Goal: Task Accomplishment & Management: Complete application form

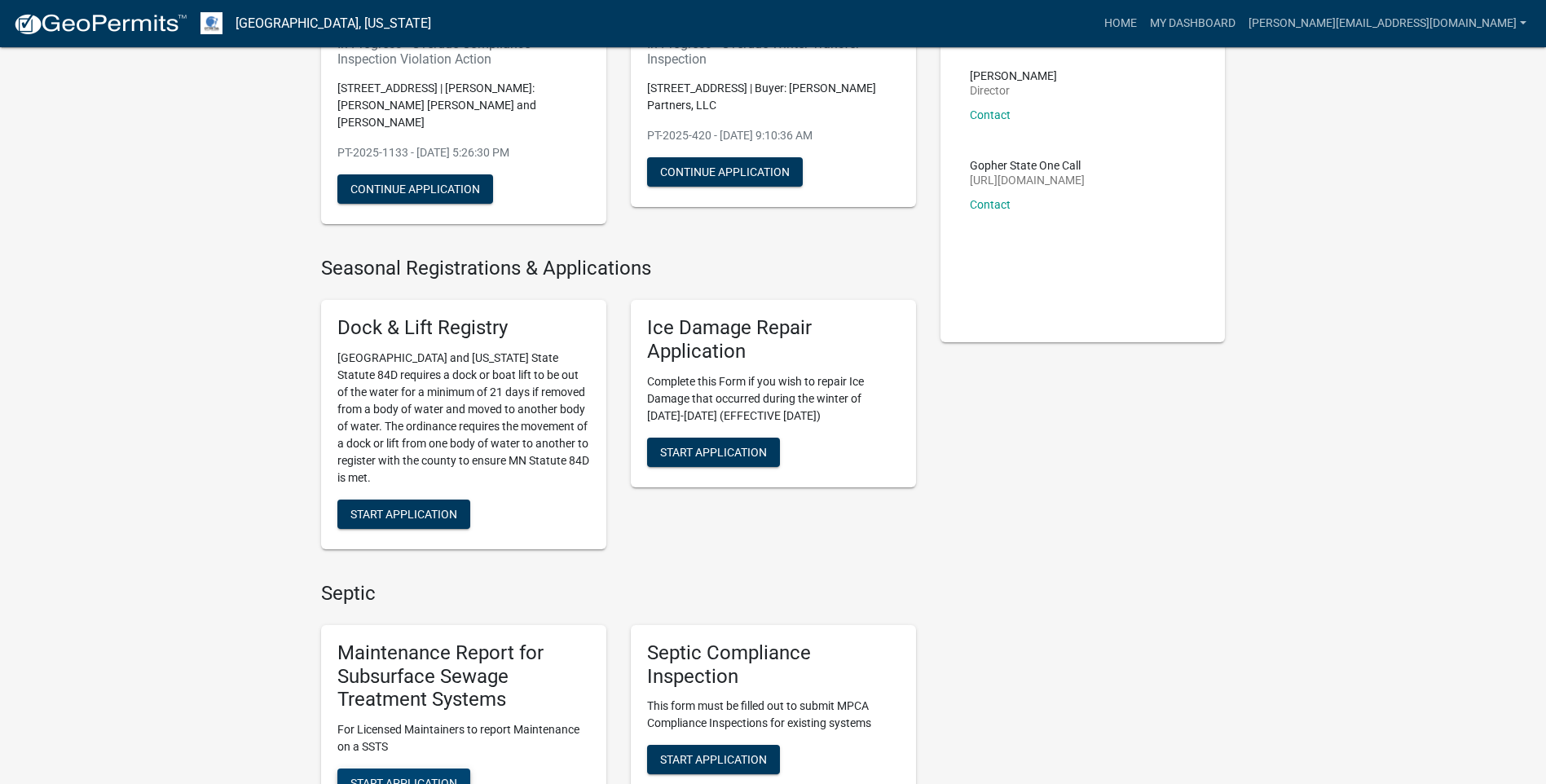
scroll to position [570, 0]
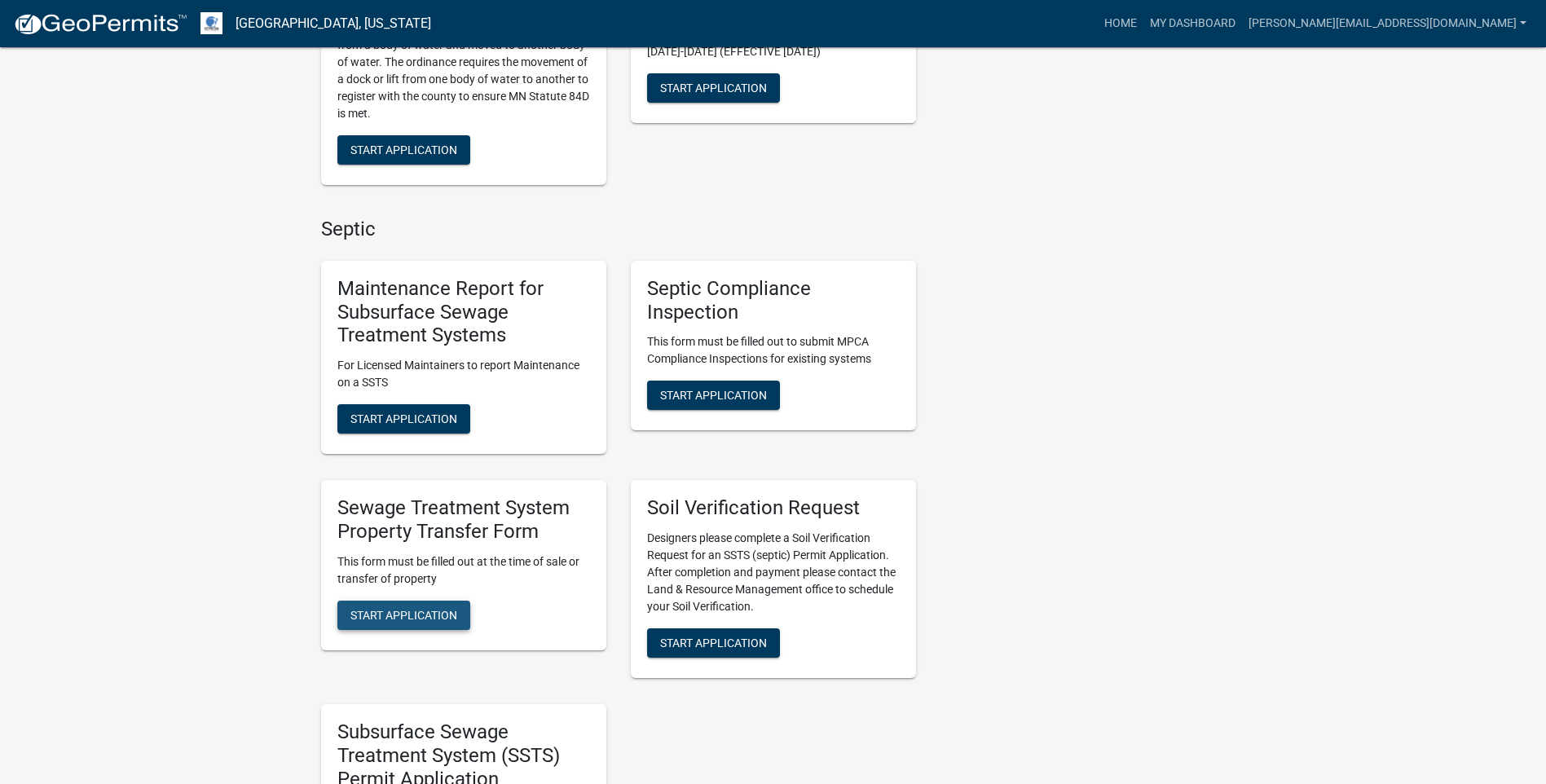
click at [373, 608] on span "Start Application" at bounding box center [404, 615] width 107 height 13
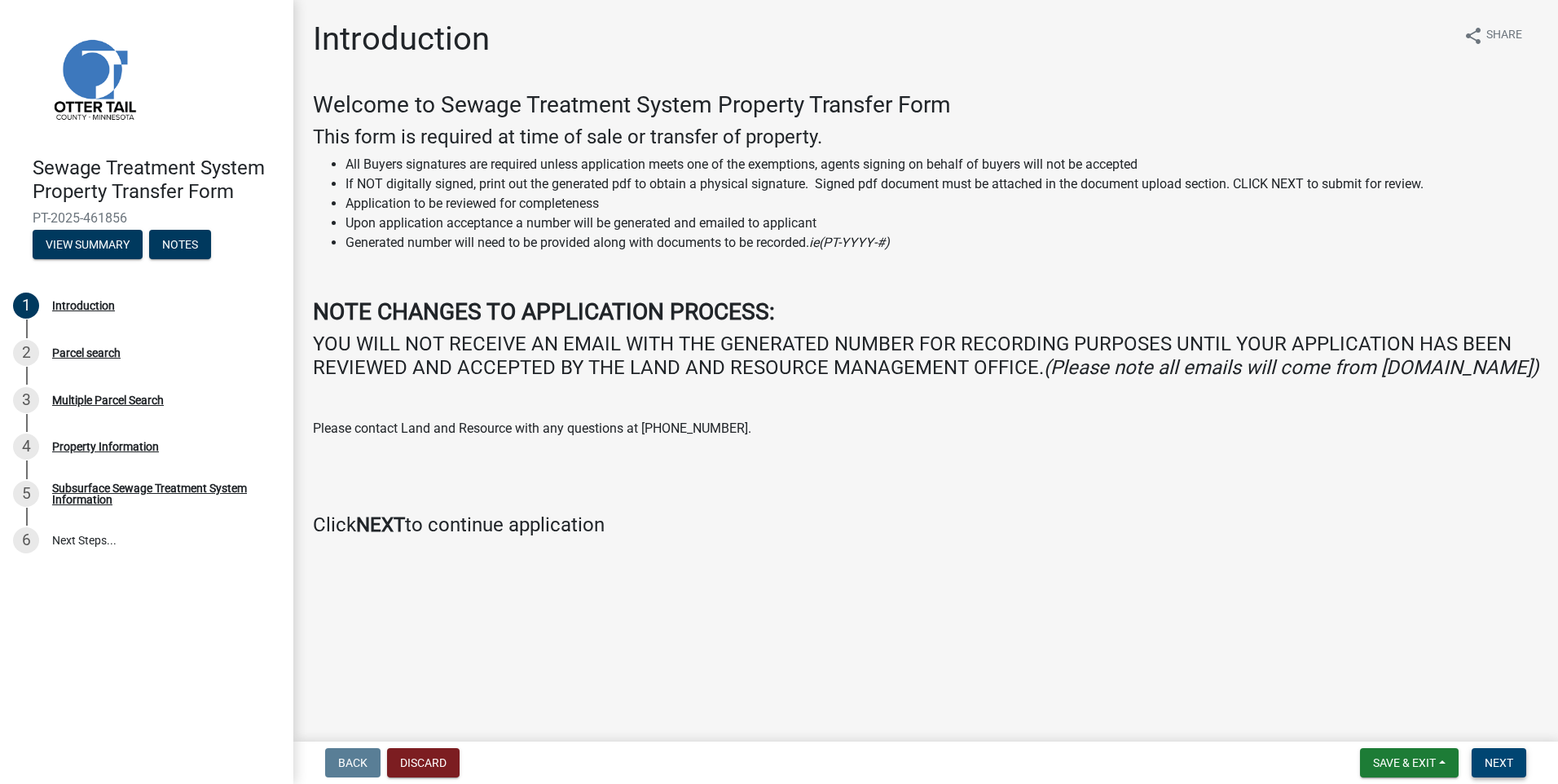
click at [1503, 763] on span "Next" at bounding box center [1499, 763] width 28 height 13
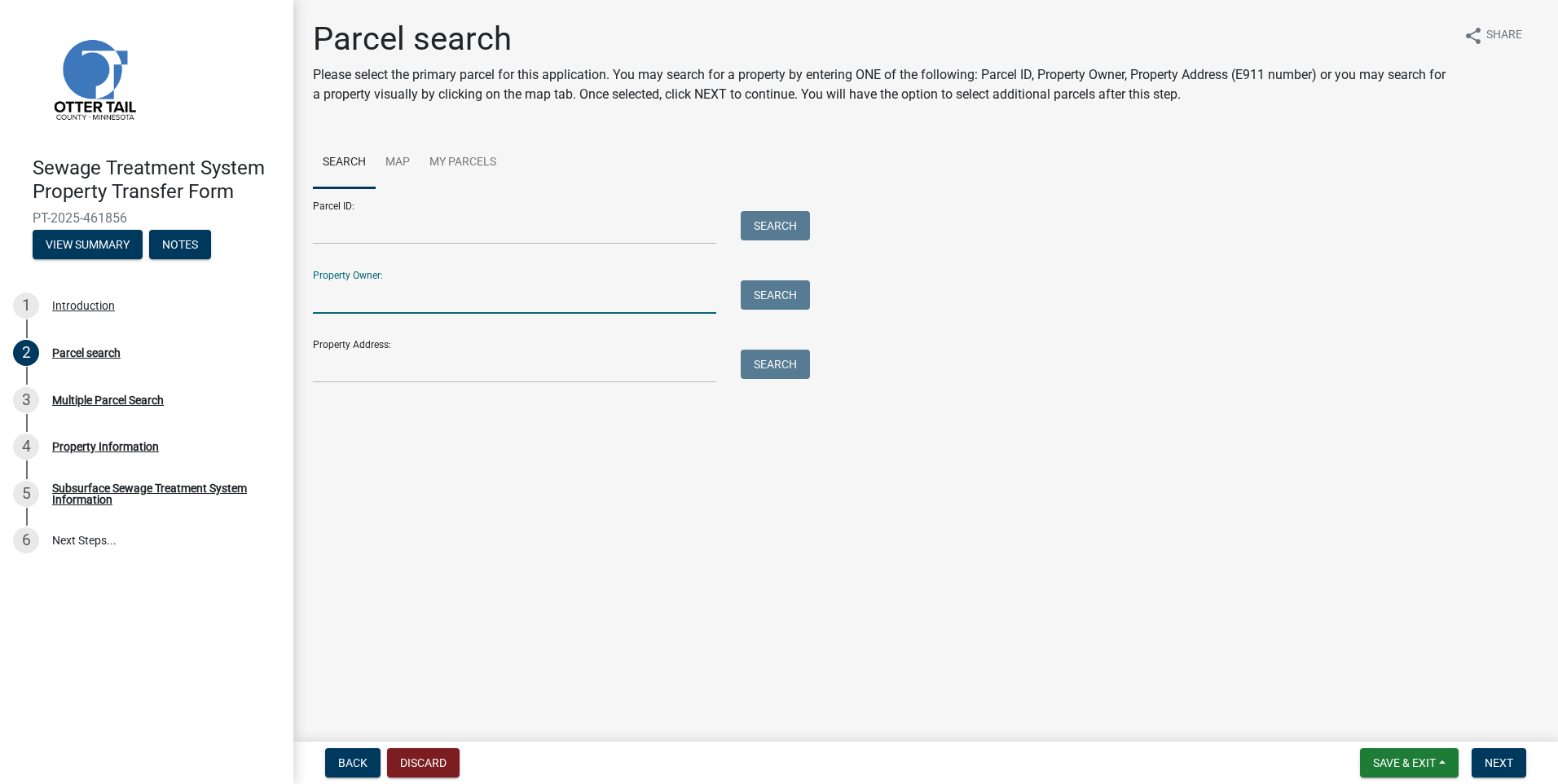
click at [334, 298] on input "Property Owner:" at bounding box center [514, 296] width 403 height 33
type input "[PERSON_NAME]"
click at [768, 296] on button "Search" at bounding box center [775, 294] width 69 height 29
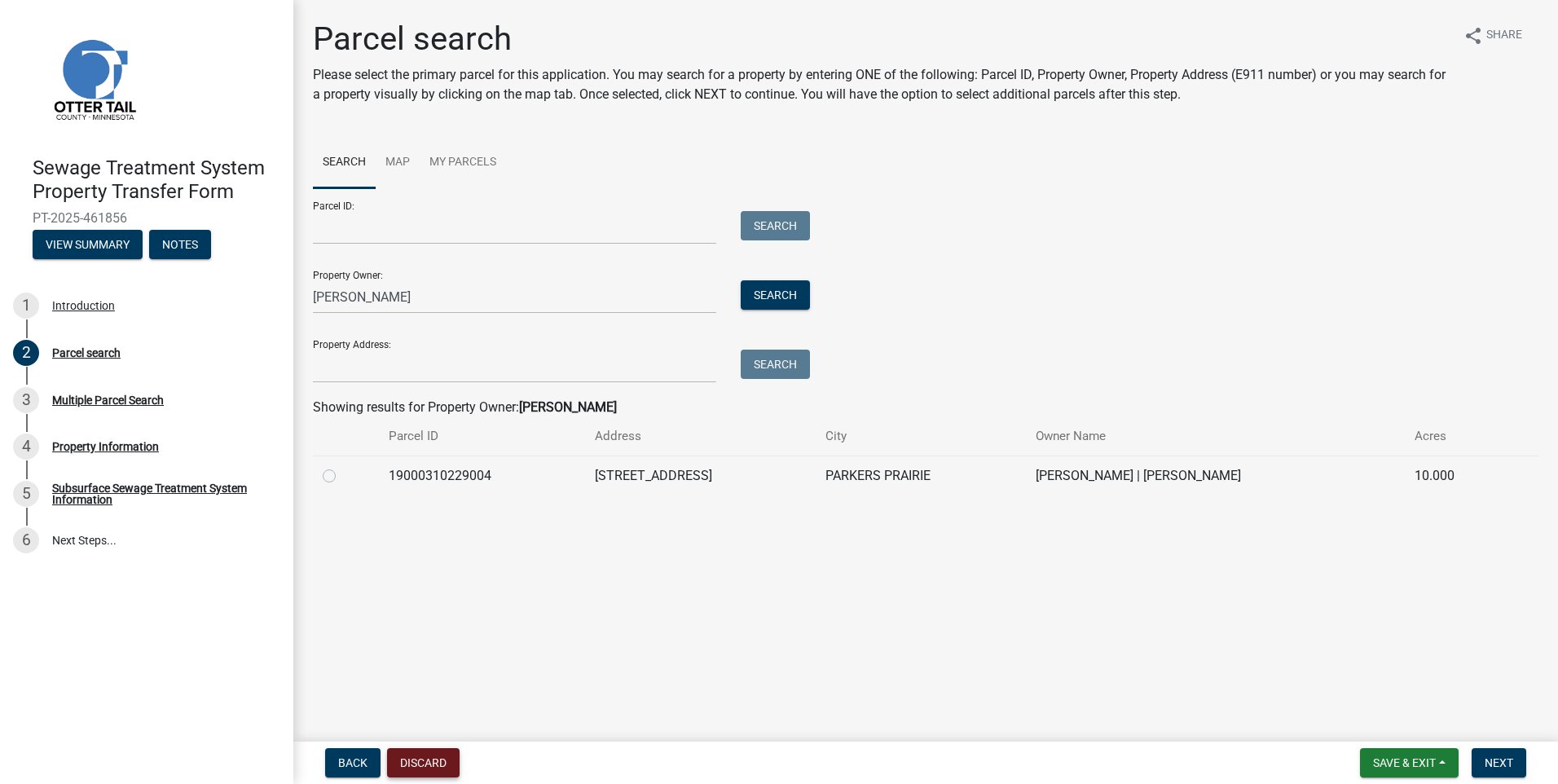
click at [425, 759] on button "Discard" at bounding box center [423, 762] width 73 height 29
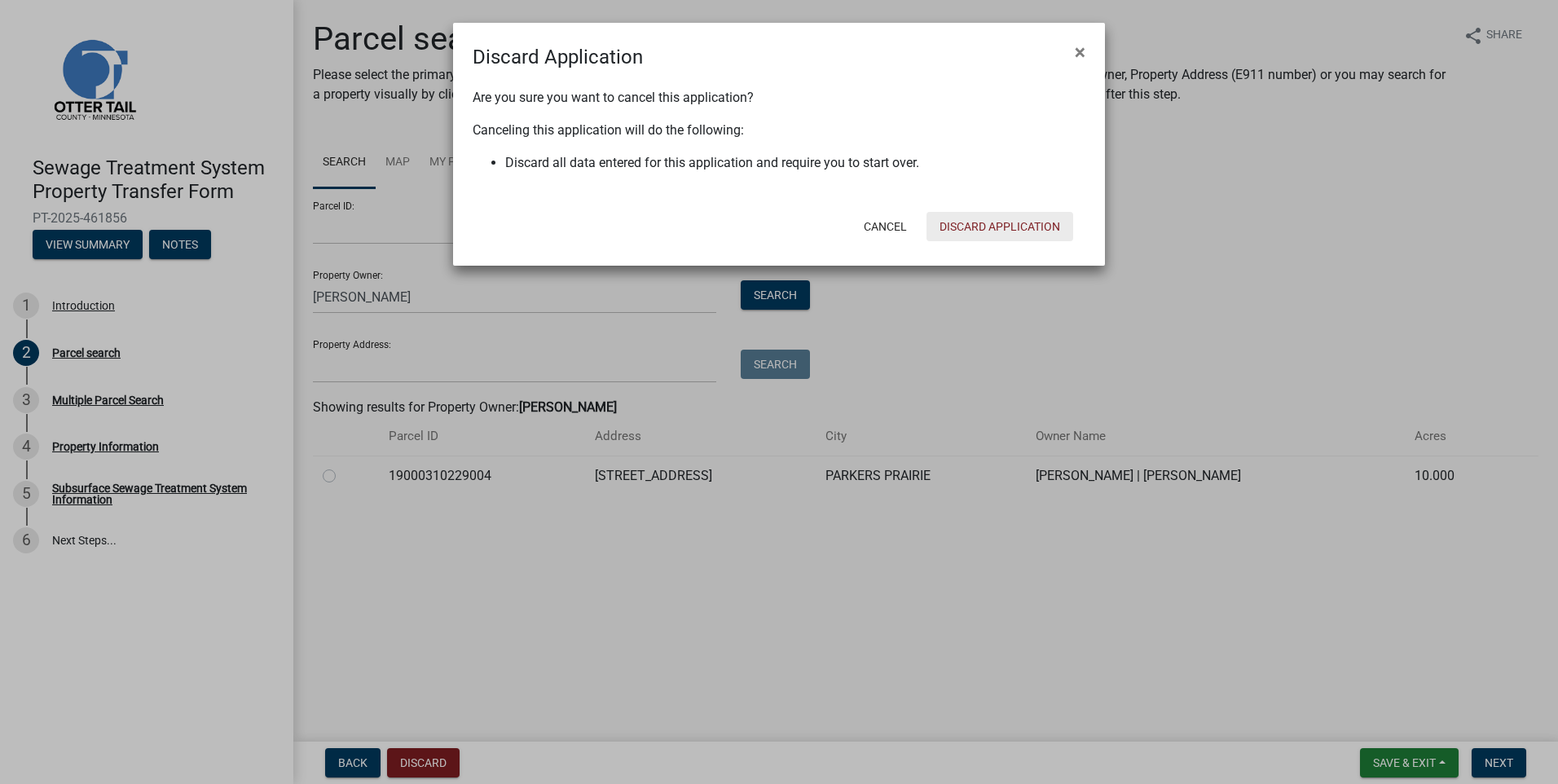
click at [984, 224] on button "Discard Application" at bounding box center [999, 226] width 147 height 29
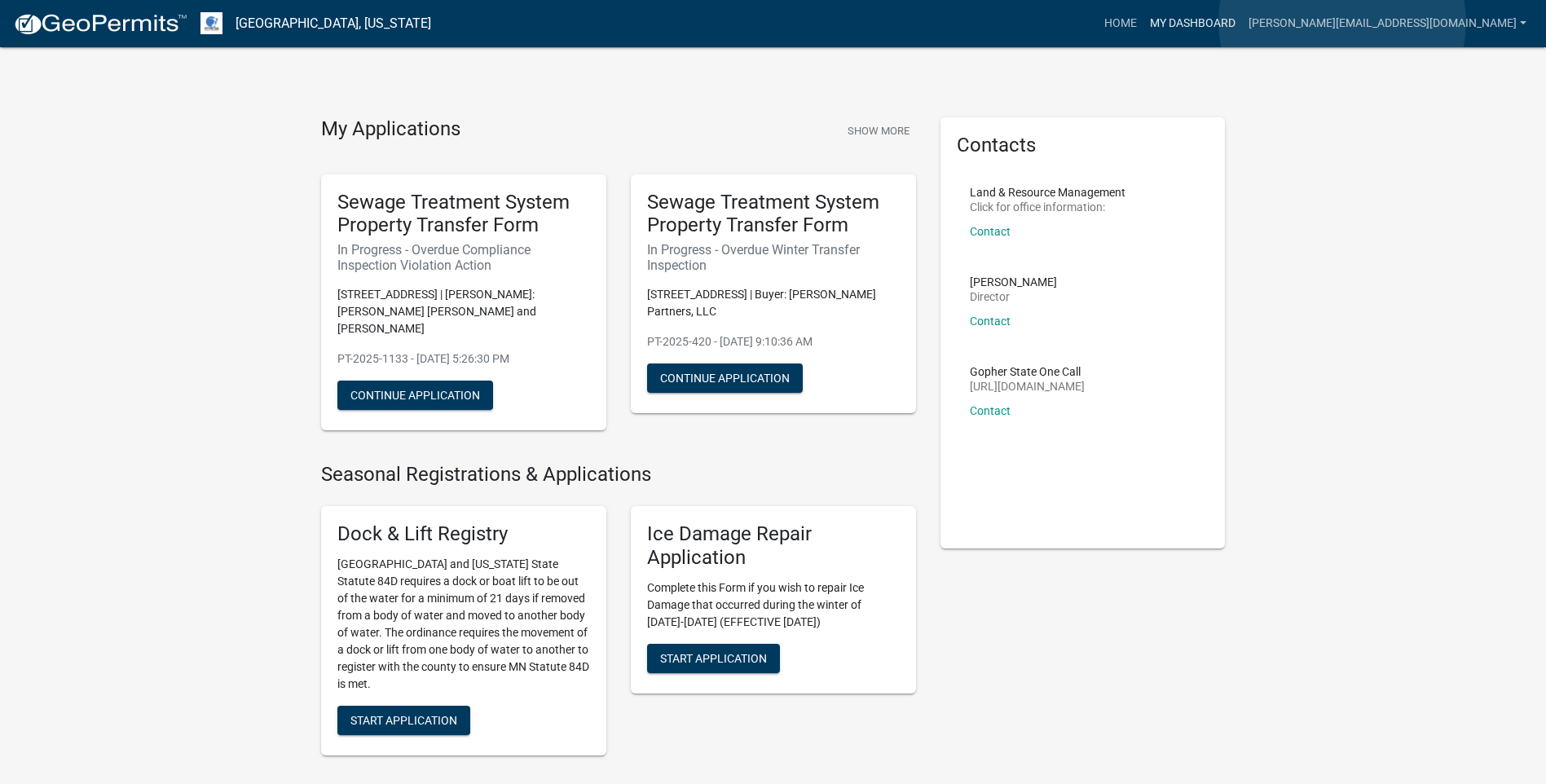
click at [1242, 22] on link "My Dashboard" at bounding box center [1193, 24] width 99 height 31
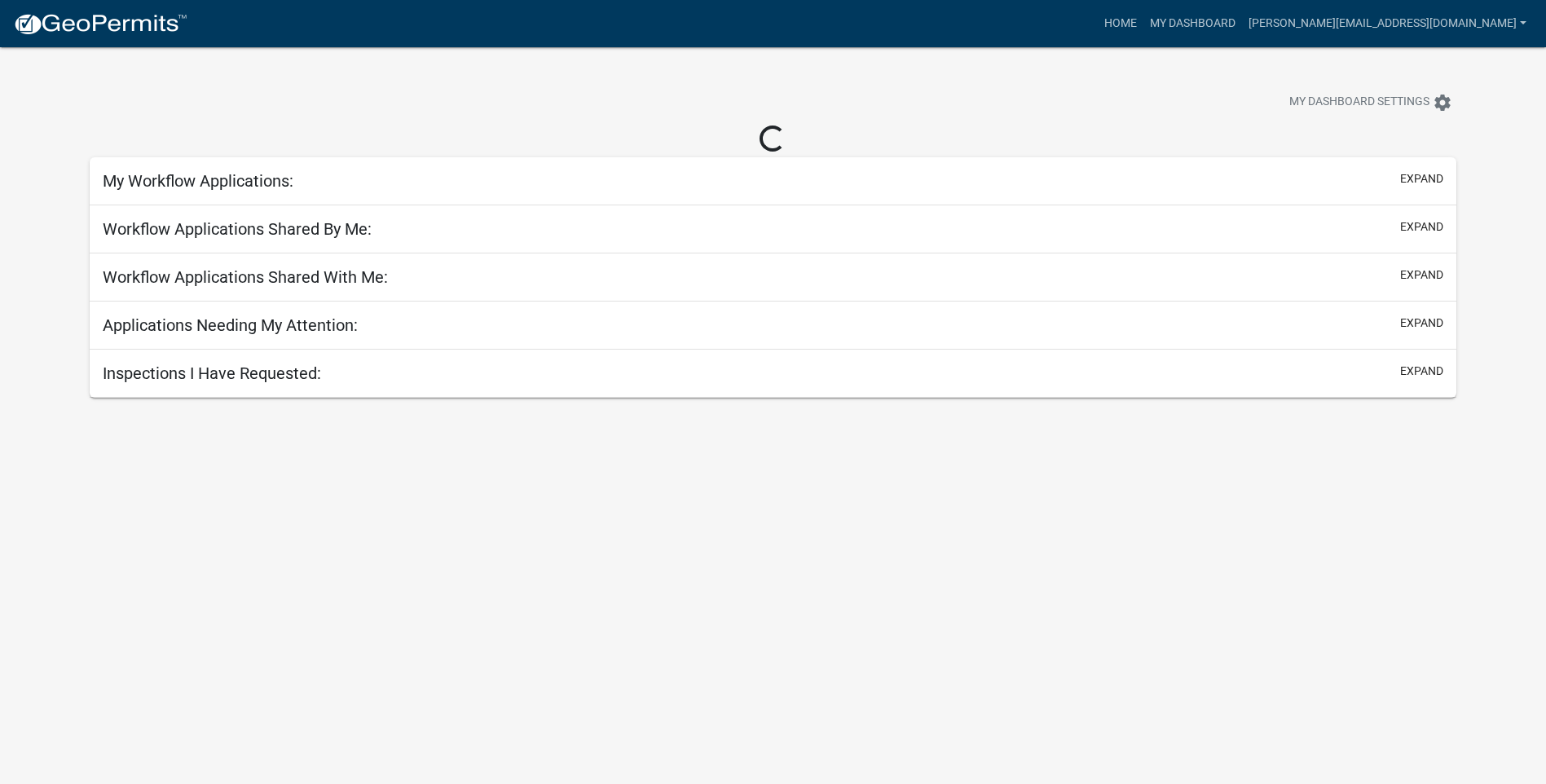
select select "3: 100"
